Goal: Information Seeking & Learning: Check status

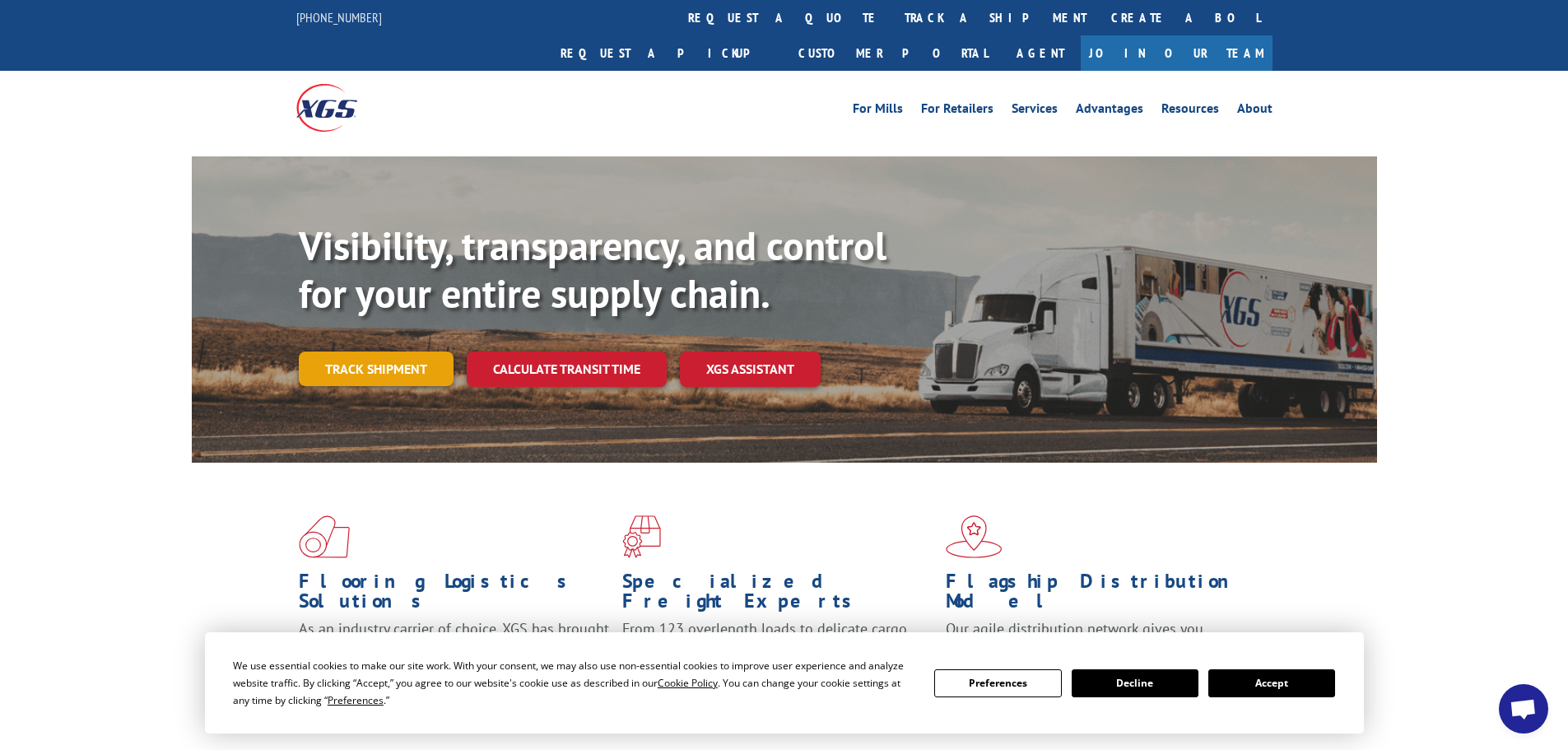
click at [401, 352] on link "Track shipment" at bounding box center [376, 369] width 155 height 35
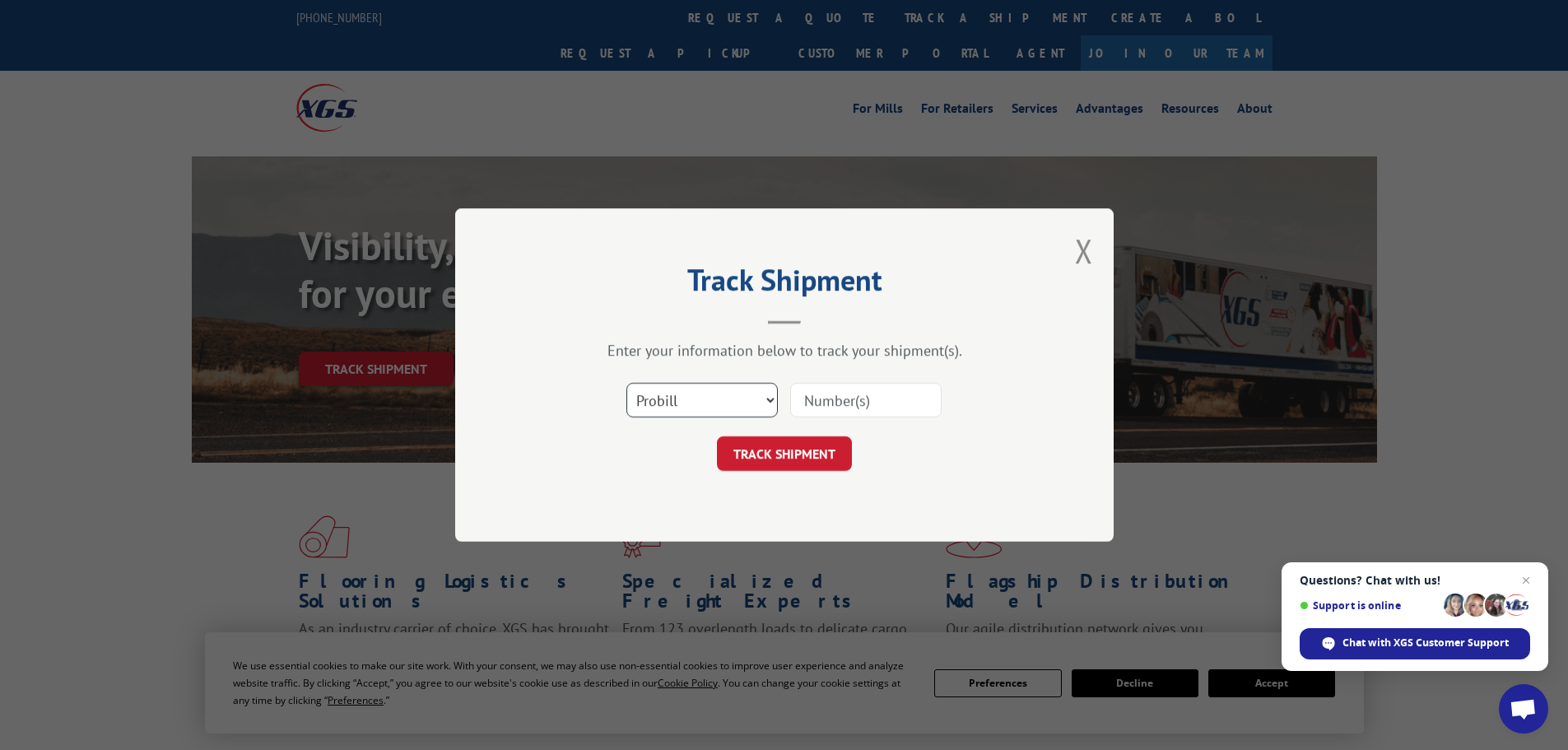
click at [714, 397] on select "Select category... Probill BOL PO" at bounding box center [702, 400] width 151 height 35
click at [626, 383] on select "Select category... Probill BOL PO" at bounding box center [702, 400] width 151 height 35
click at [842, 404] on input at bounding box center [865, 400] width 151 height 35
paste input "17470324"
type input "17470324"
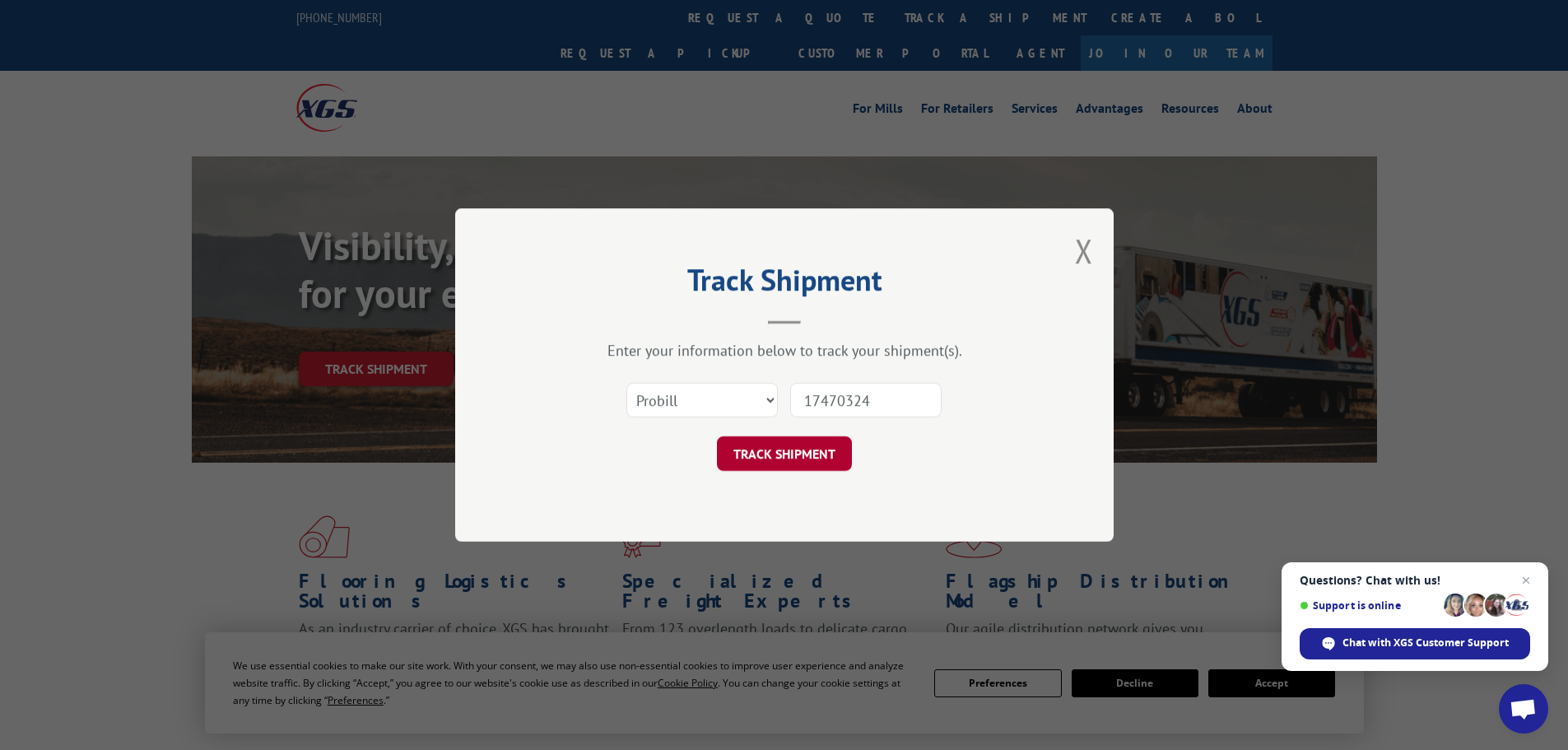
click at [793, 455] on button "TRACK SHIPMENT" at bounding box center [784, 453] width 135 height 35
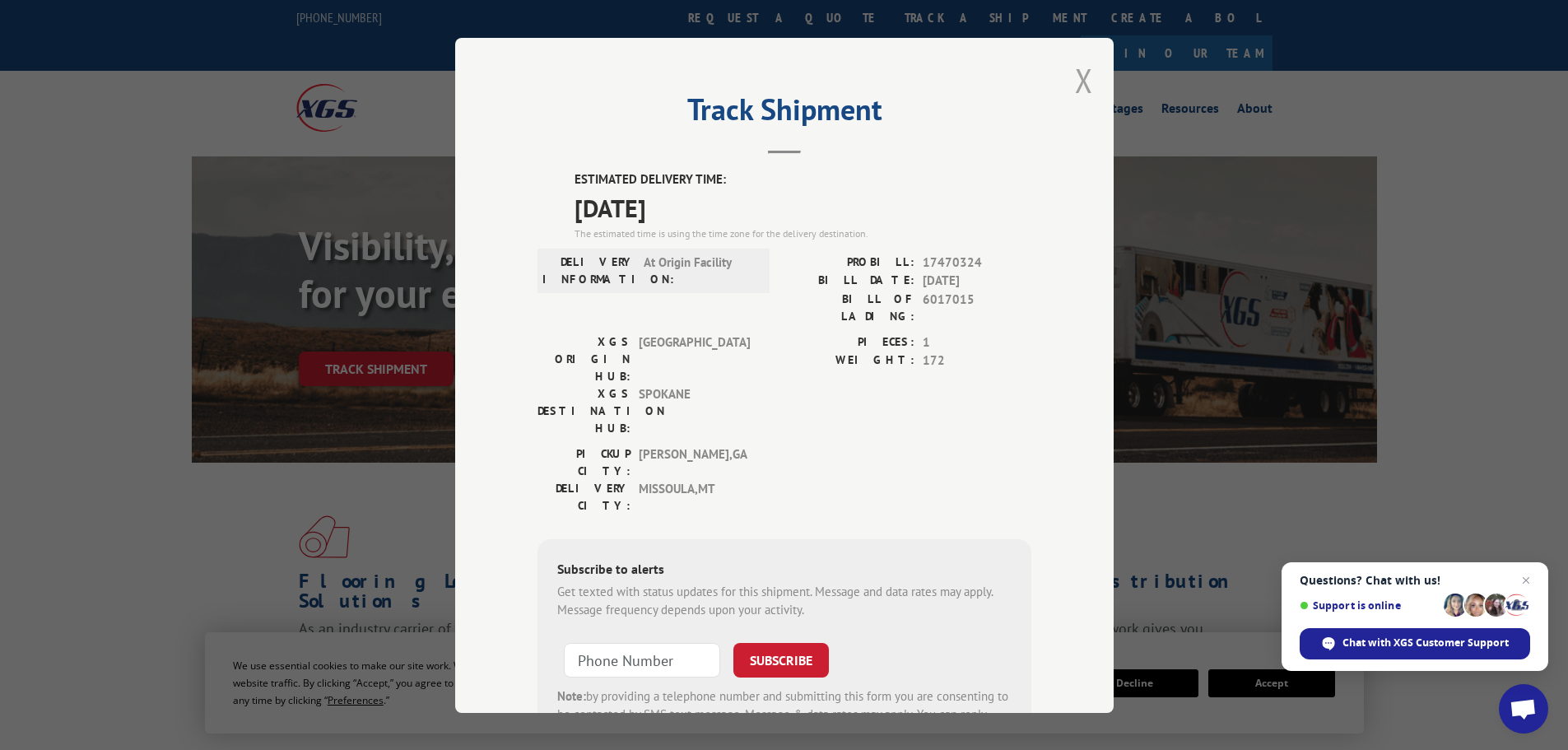
click at [1081, 78] on button "Close modal" at bounding box center [1084, 80] width 18 height 44
